Goal: Check status: Check status

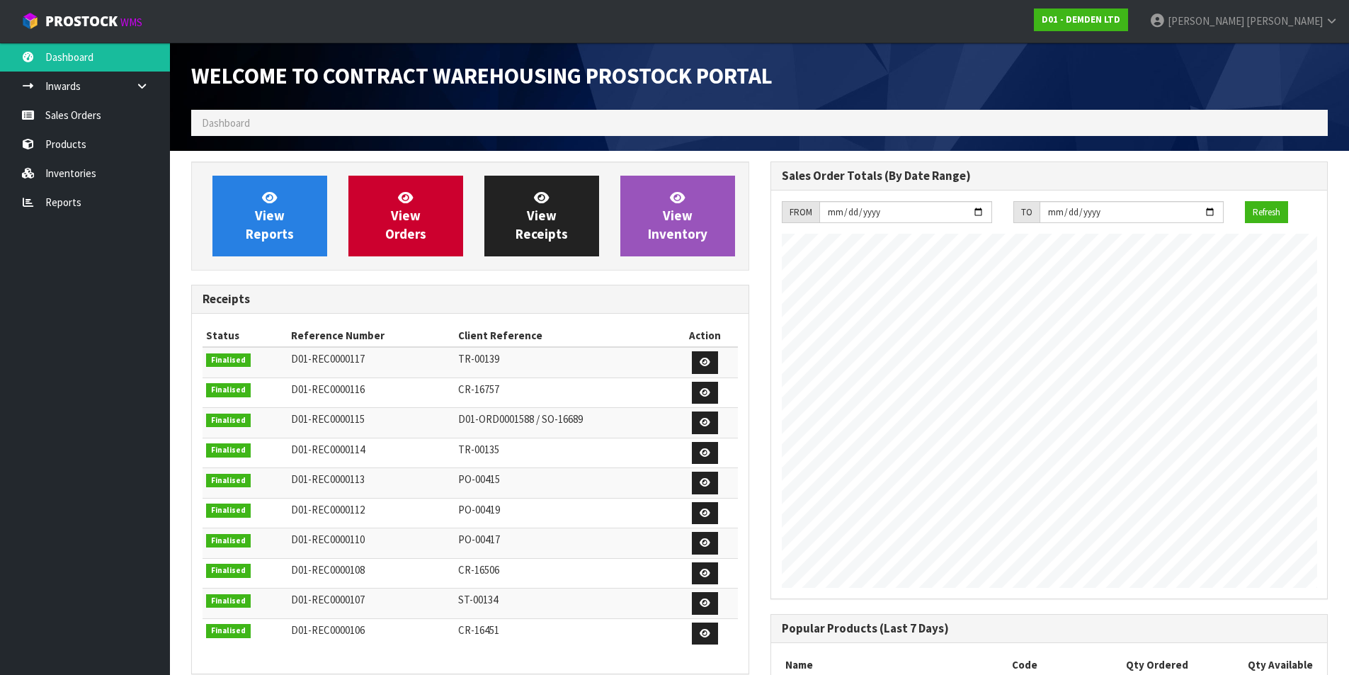
scroll to position [648, 578]
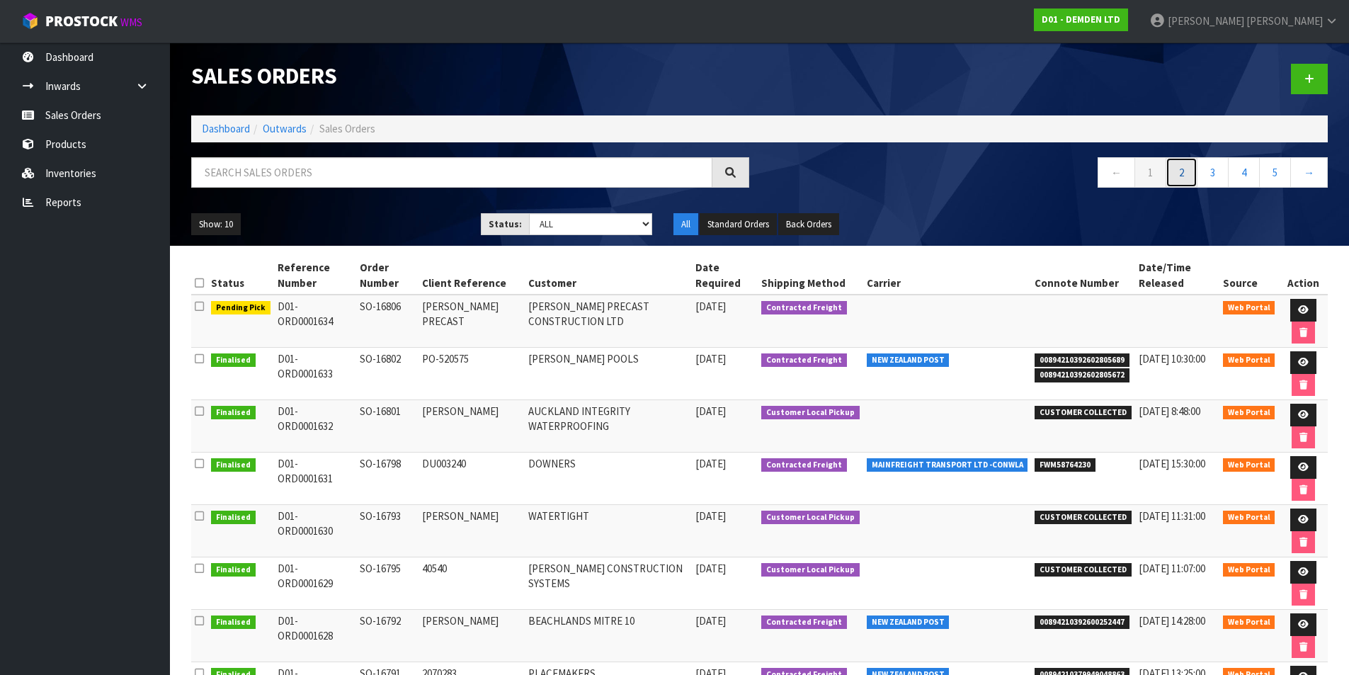
click at [1179, 181] on link "2" at bounding box center [1181, 172] width 32 height 30
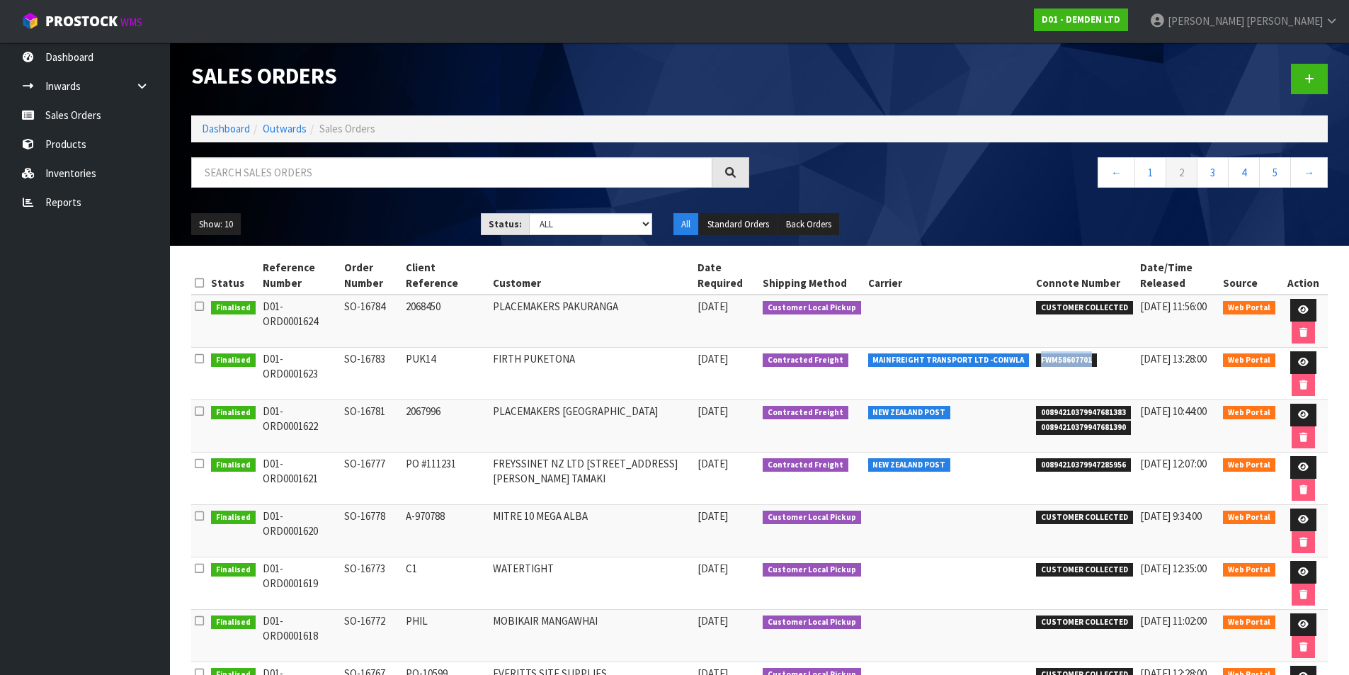
drag, startPoint x: 1087, startPoint y: 356, endPoint x: 1025, endPoint y: 362, distance: 62.6
click at [1025, 362] on tr "Finalised D01-ORD0001623 SO-16783 PUK14 FIRTH PUKETONA [DATE] Contracted Freigh…" at bounding box center [759, 374] width 1136 height 52
copy tr "FWM58607701"
click at [240, 125] on link "Dashboard" at bounding box center [226, 128] width 48 height 13
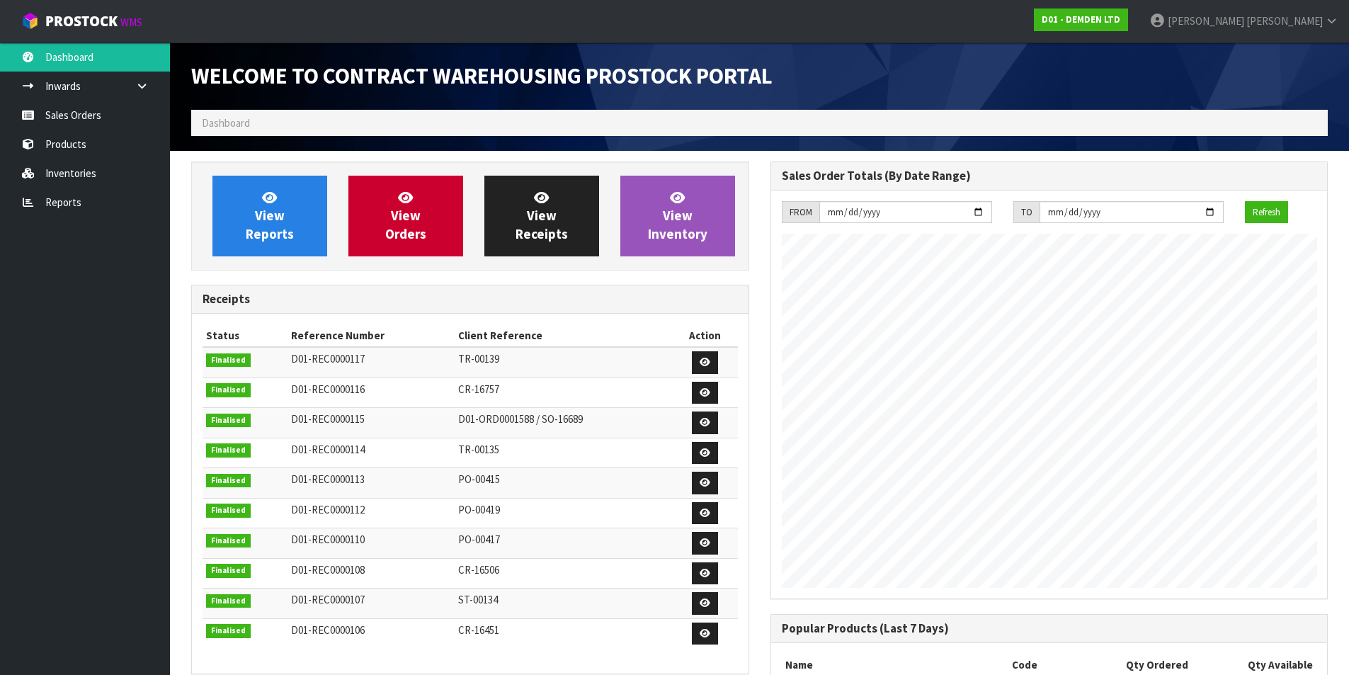
scroll to position [648, 578]
click at [410, 217] on span "View Orders" at bounding box center [405, 215] width 41 height 53
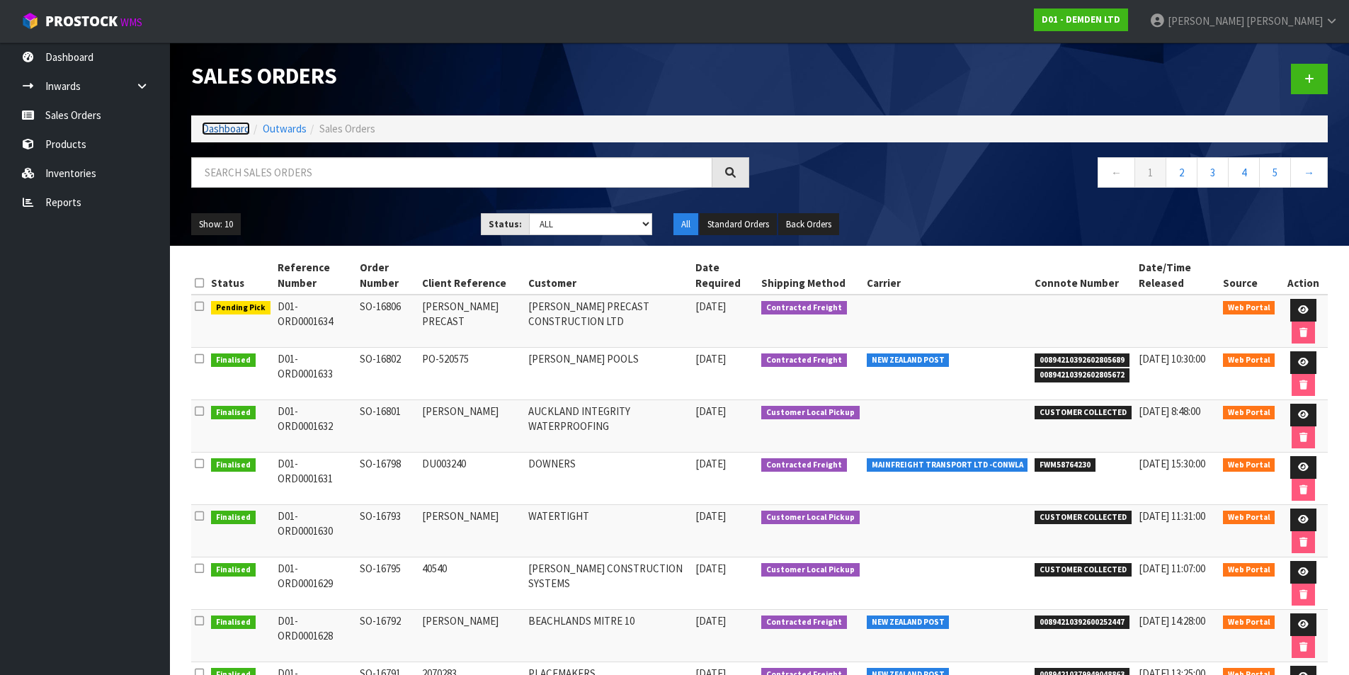
click at [224, 130] on link "Dashboard" at bounding box center [226, 128] width 48 height 13
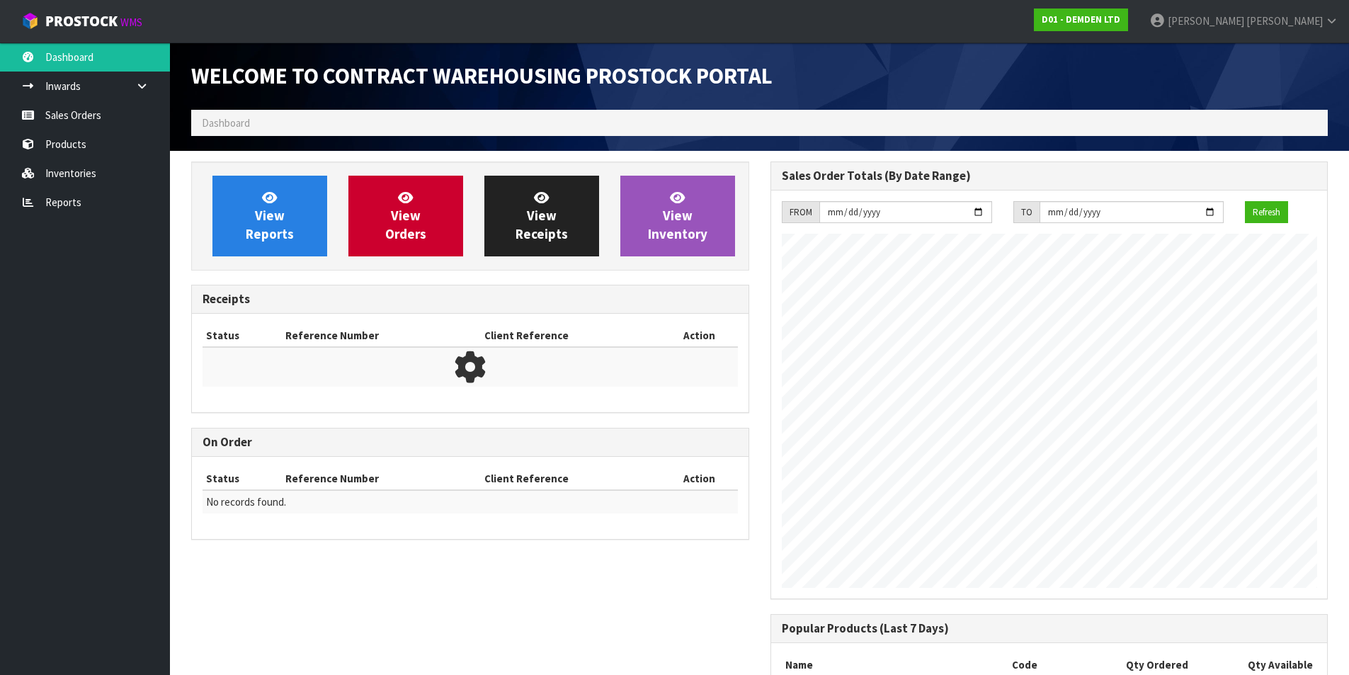
scroll to position [648, 578]
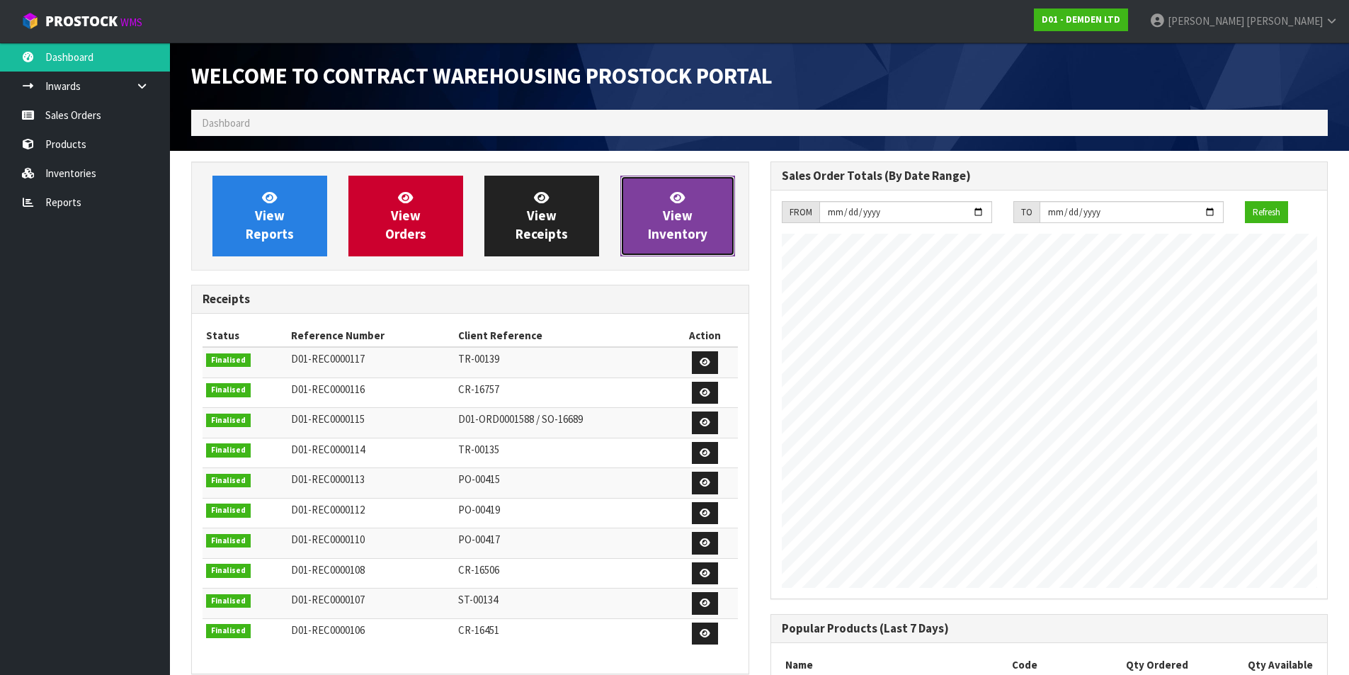
click at [648, 219] on link "View Inventory" at bounding box center [677, 216] width 115 height 81
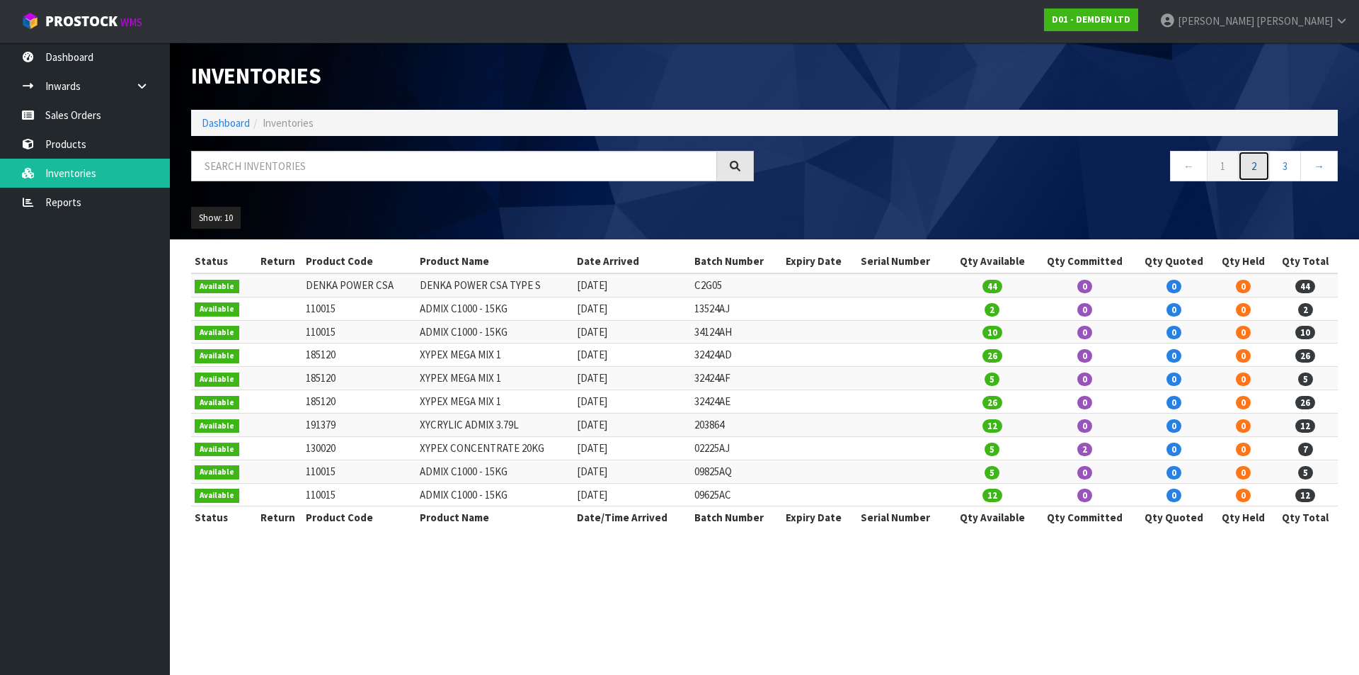
click at [1257, 167] on link "2" at bounding box center [1254, 166] width 32 height 30
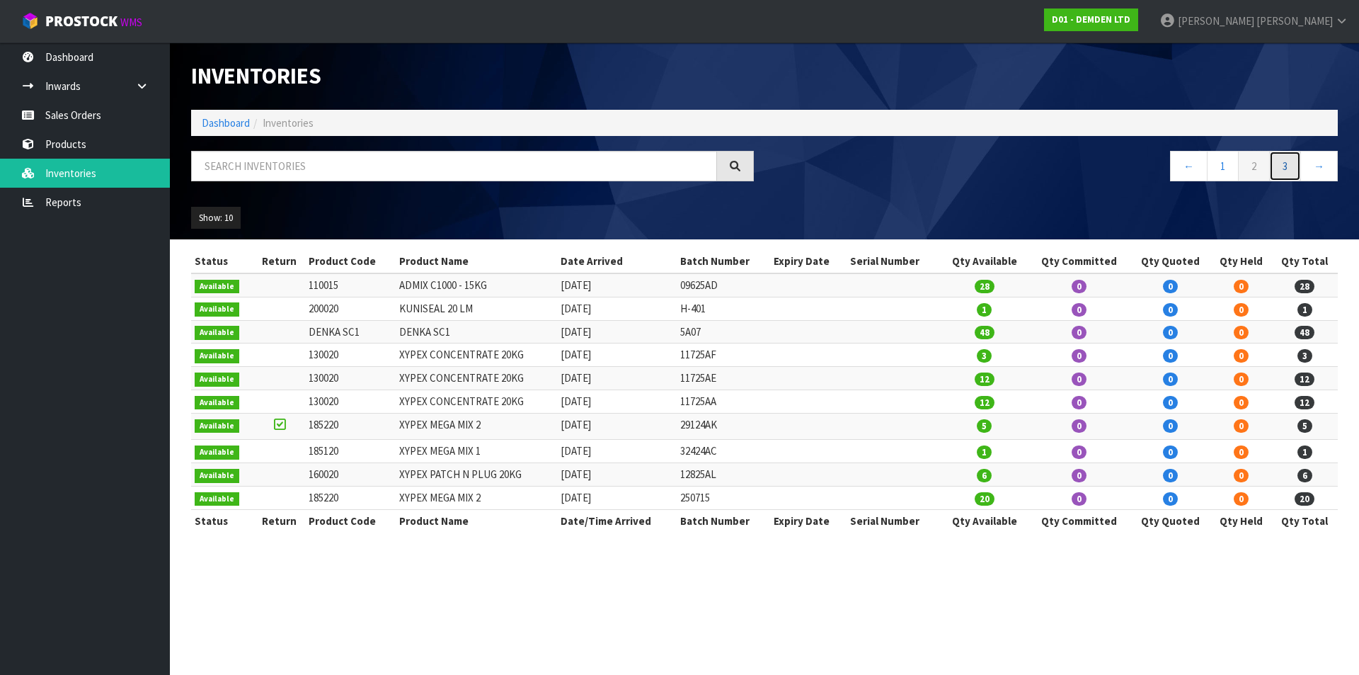
click at [1283, 166] on link "3" at bounding box center [1285, 166] width 32 height 30
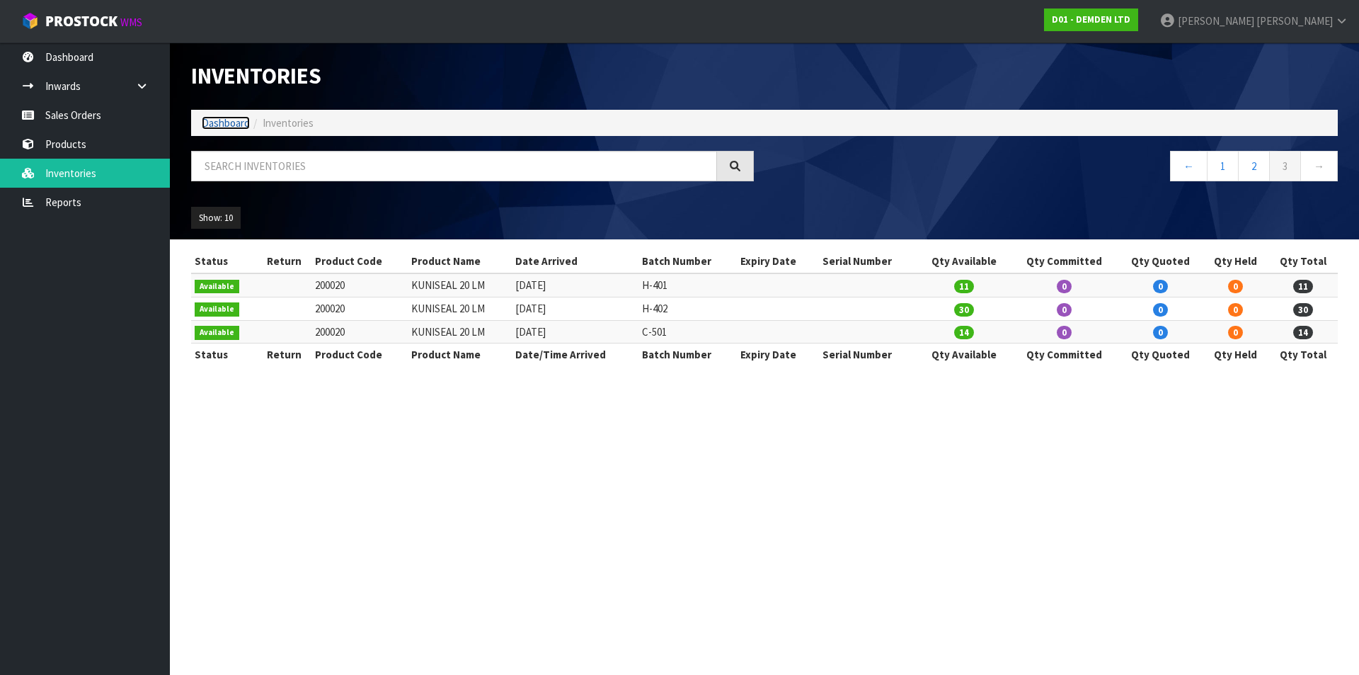
click at [219, 122] on link "Dashboard" at bounding box center [226, 122] width 48 height 13
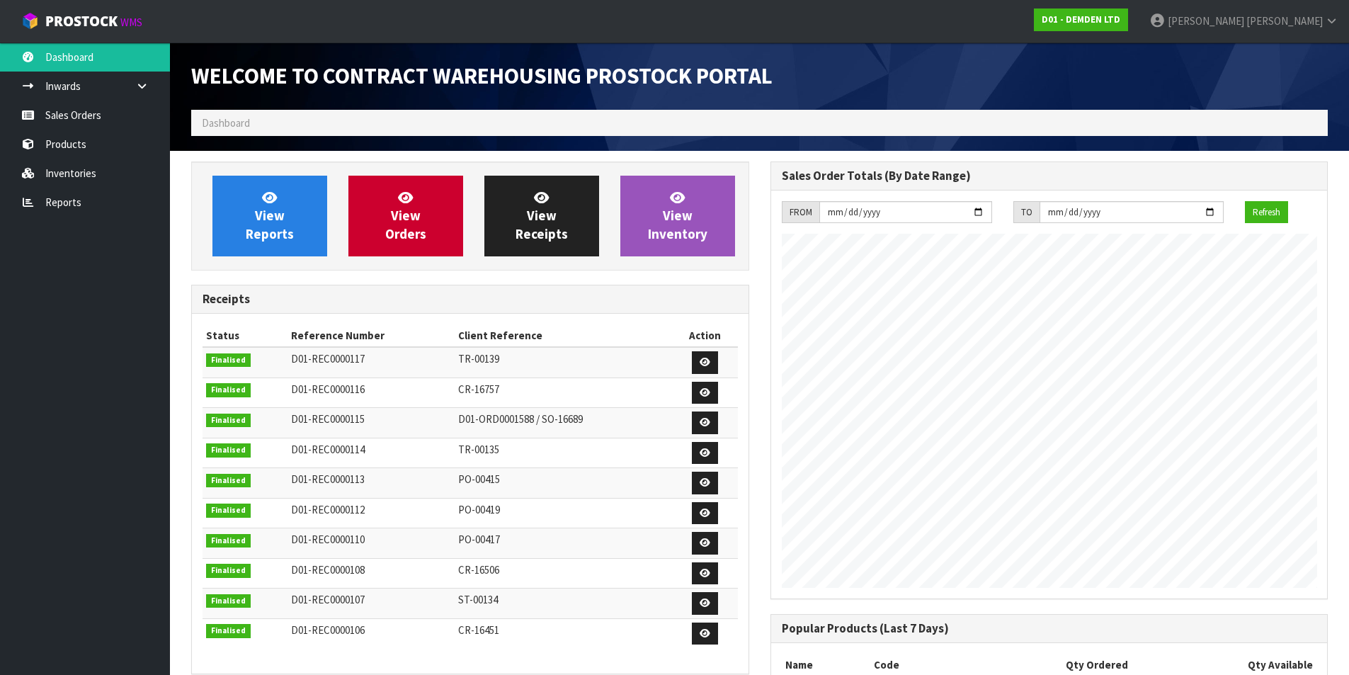
scroll to position [648, 578]
